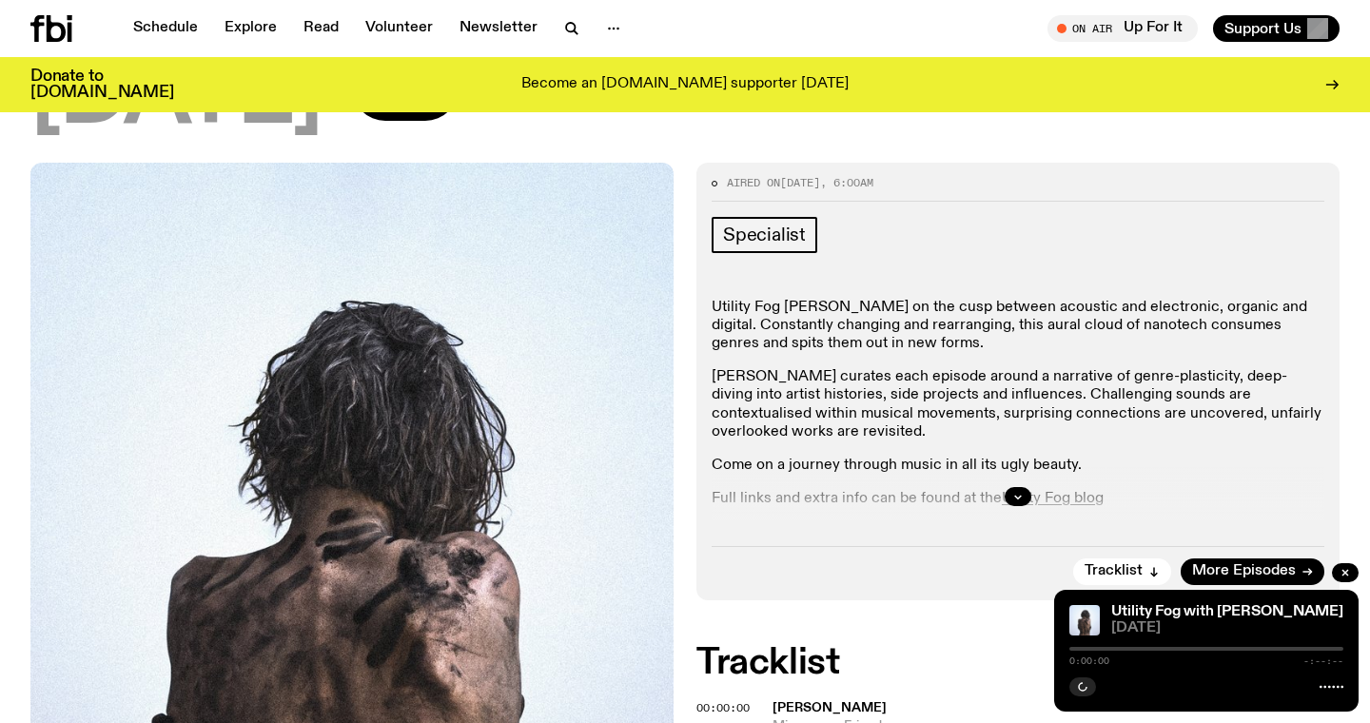
scroll to position [576, 0]
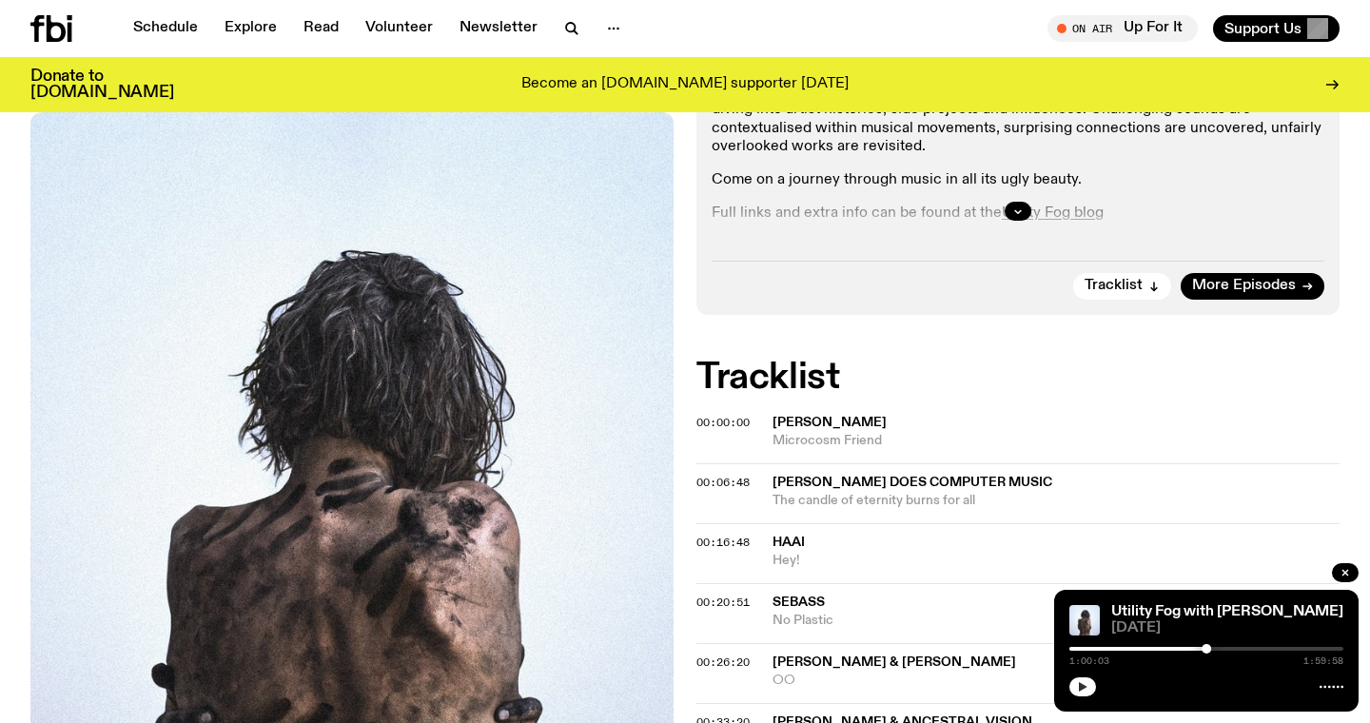
click at [1084, 680] on button "button" at bounding box center [1083, 687] width 27 height 19
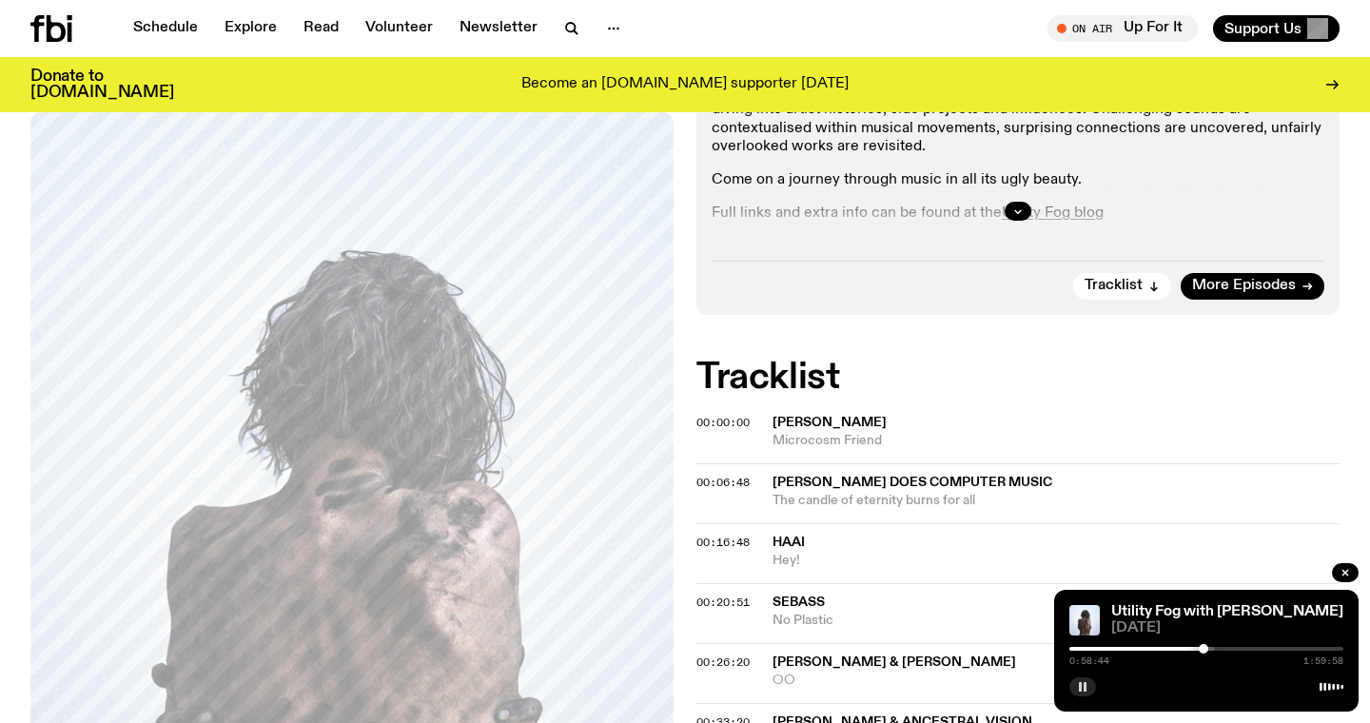
click at [1204, 650] on div at bounding box center [1204, 649] width 10 height 10
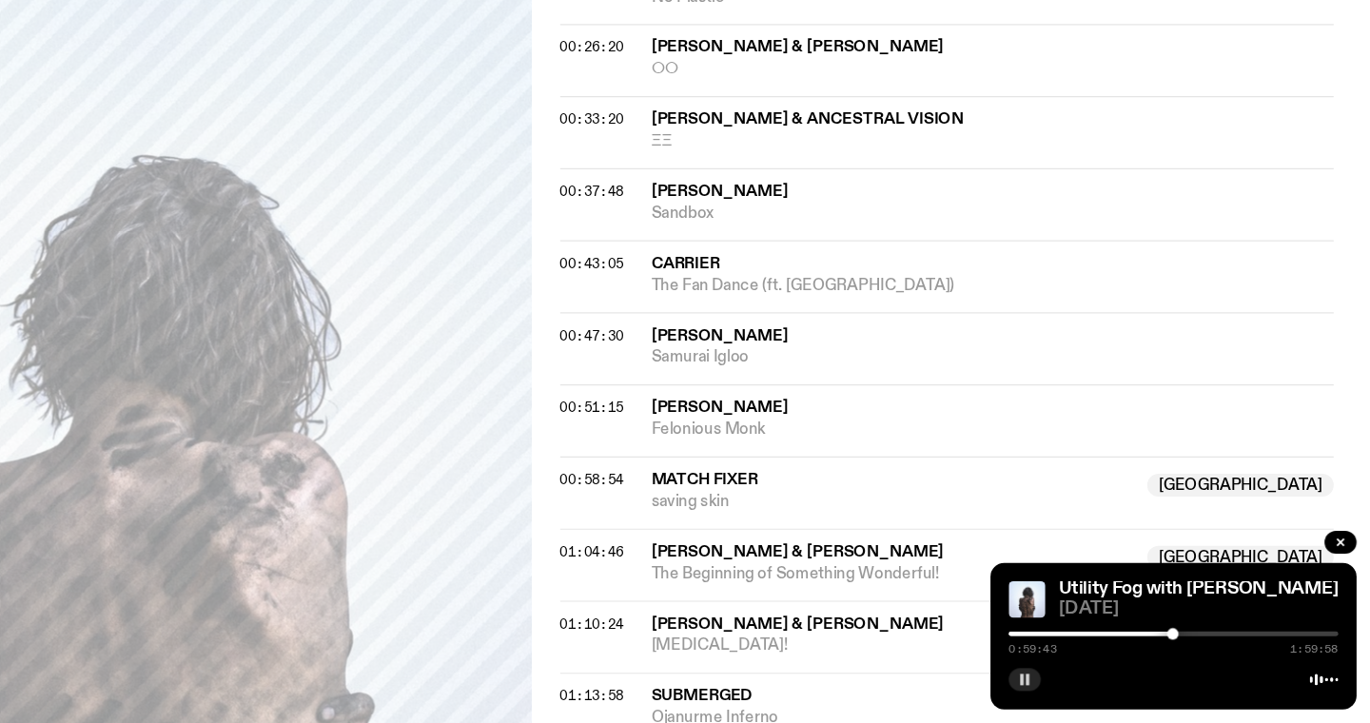
scroll to position [1084, 0]
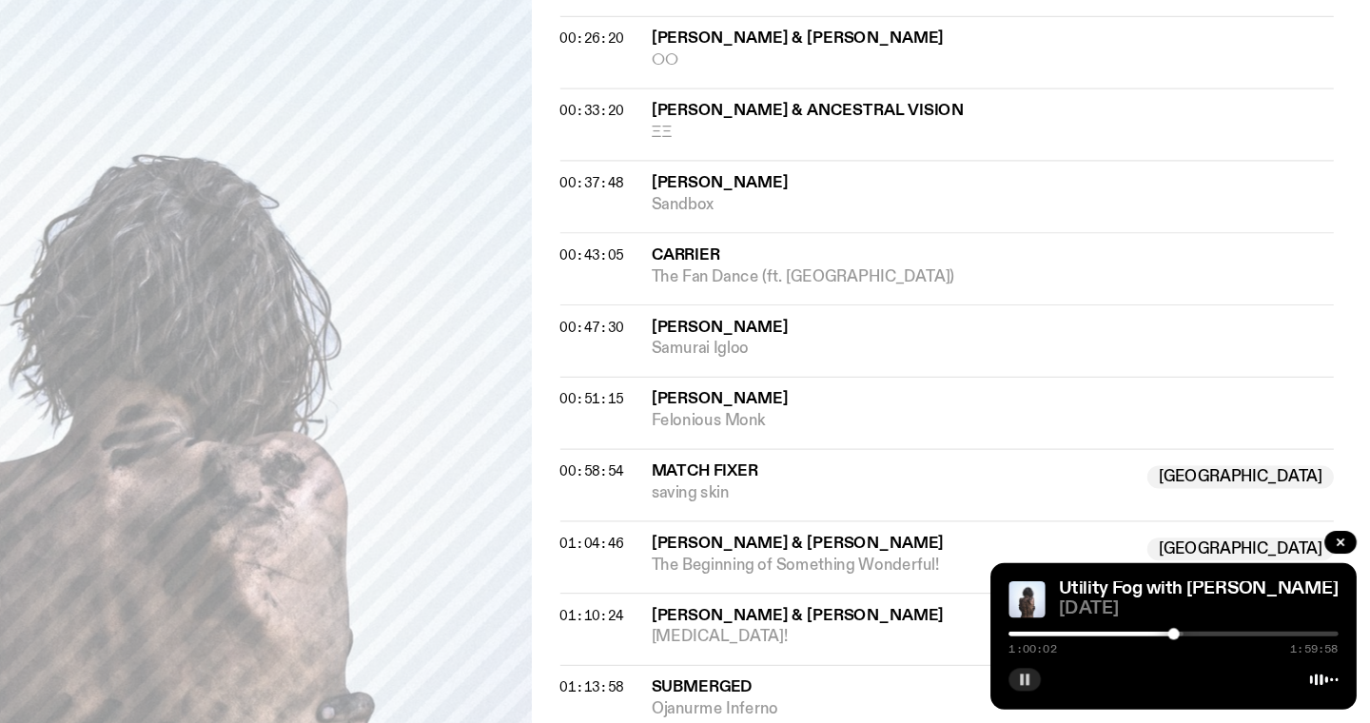
click at [1125, 650] on div at bounding box center [1070, 649] width 274 height 4
click at [1102, 647] on div at bounding box center [988, 649] width 274 height 4
click at [1077, 647] on div at bounding box center [965, 649] width 274 height 4
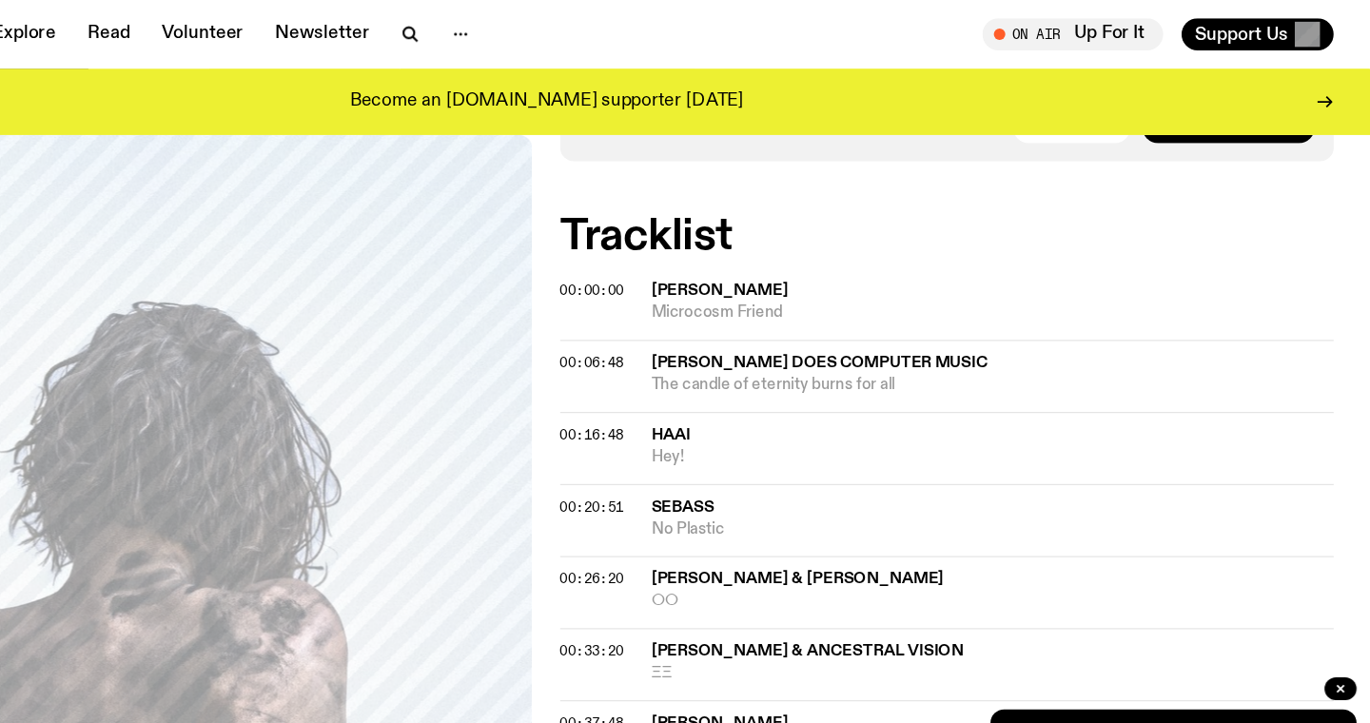
scroll to position [590, 0]
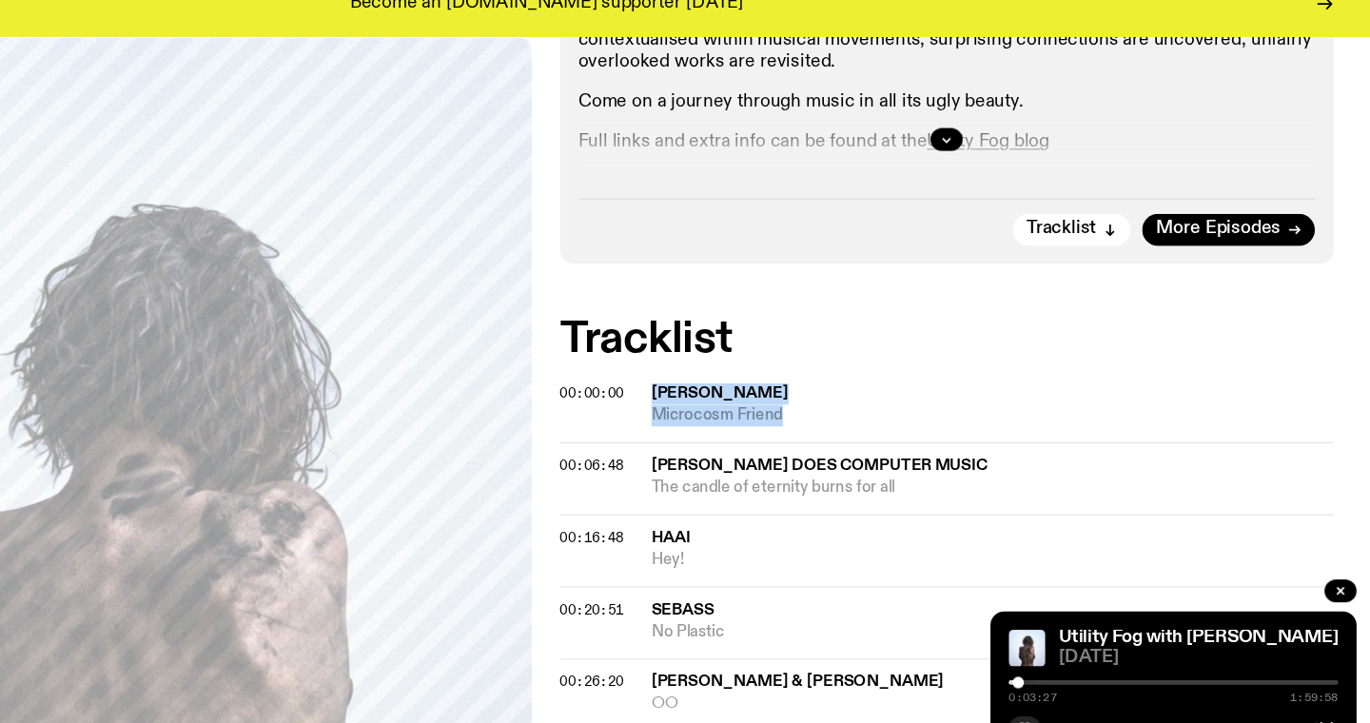
drag, startPoint x: 893, startPoint y: 334, endPoint x: 770, endPoint y: 318, distance: 123.8
click at [770, 403] on div "00:00:00 Darian Donovan Thomas Microcosm Friend" at bounding box center [1018, 426] width 643 height 46
copy div "Darian Donovan Thomas Microcosm Friend"
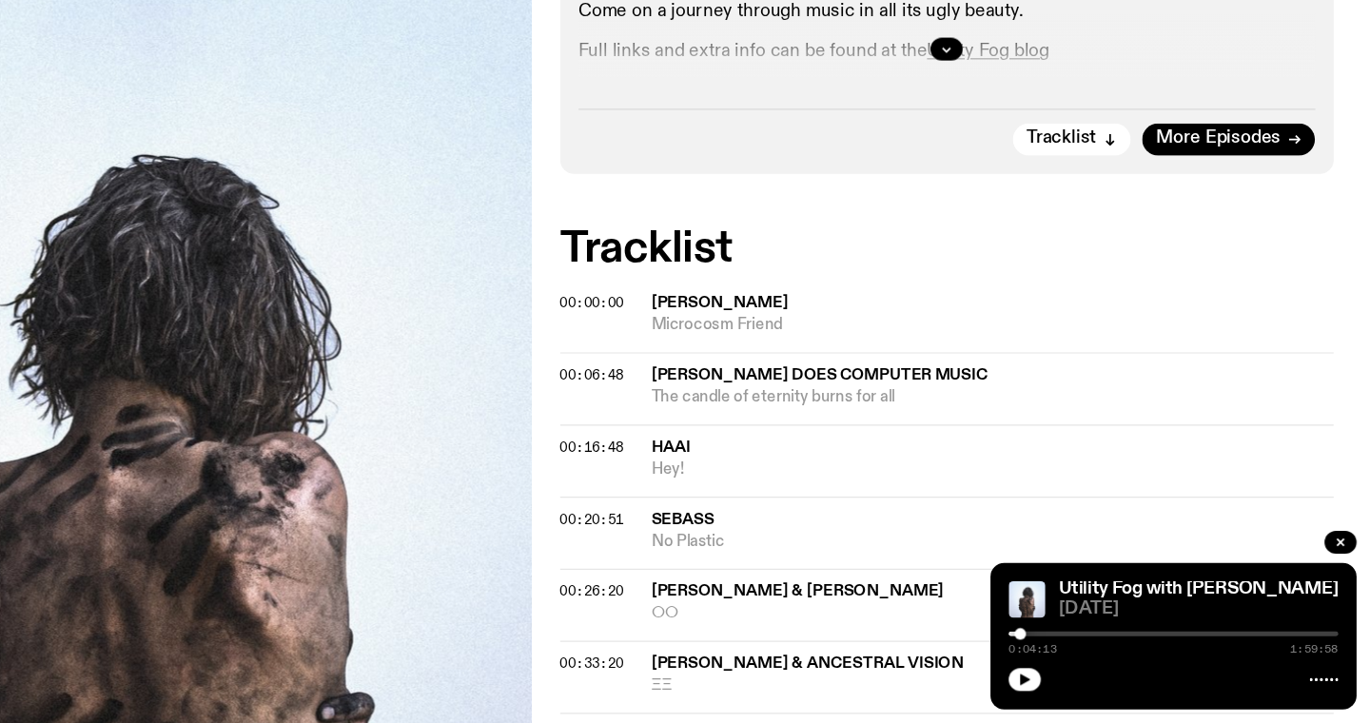
scroll to position [625, 0]
click at [1347, 569] on icon "button" at bounding box center [1345, 572] width 11 height 11
